Goal: Information Seeking & Learning: Compare options

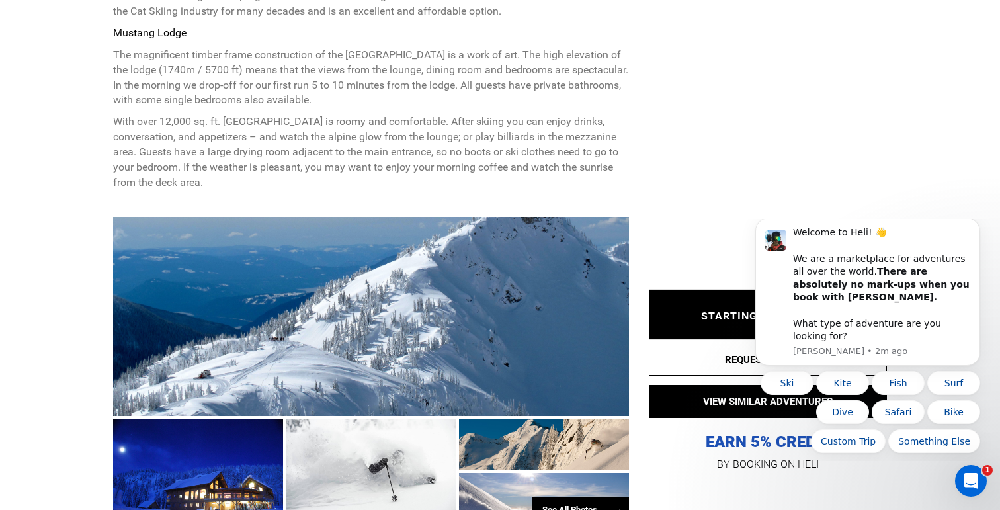
scroll to position [664, 0]
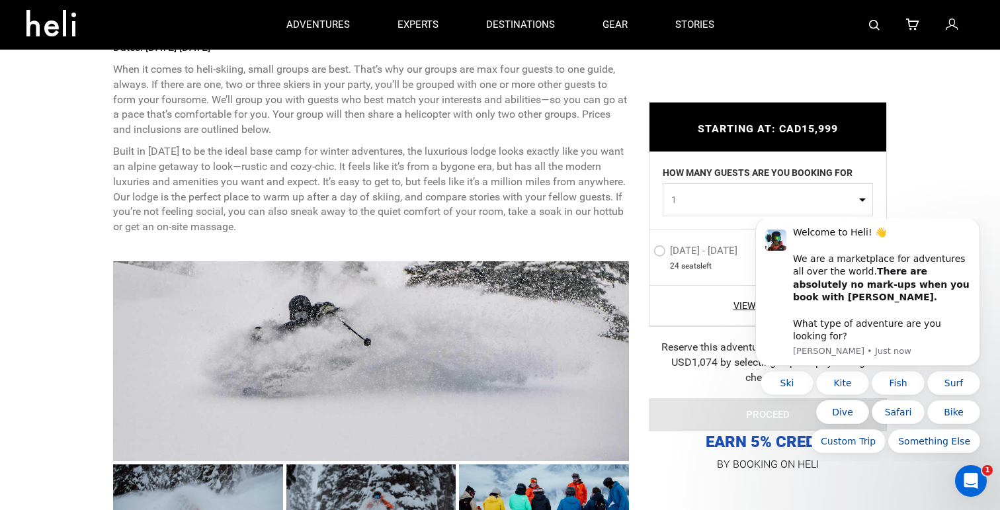
scroll to position [536, 0]
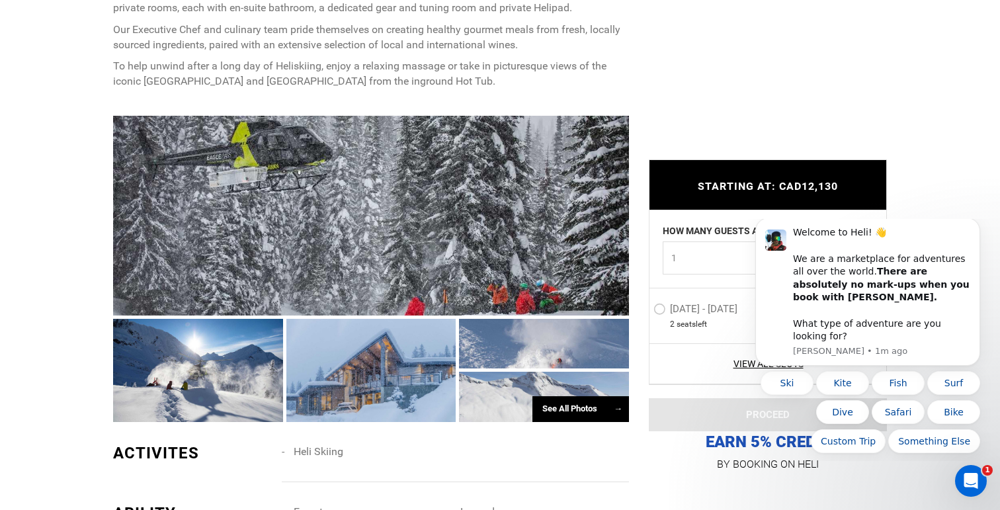
scroll to position [826, 0]
